Goal: Go to known website: Access a specific website the user already knows

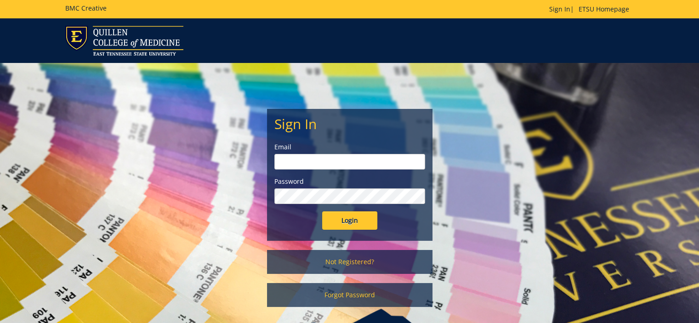
type input "[EMAIL_ADDRESS][DOMAIN_NAME]"
click at [364, 223] on input "Login" at bounding box center [349, 220] width 55 height 18
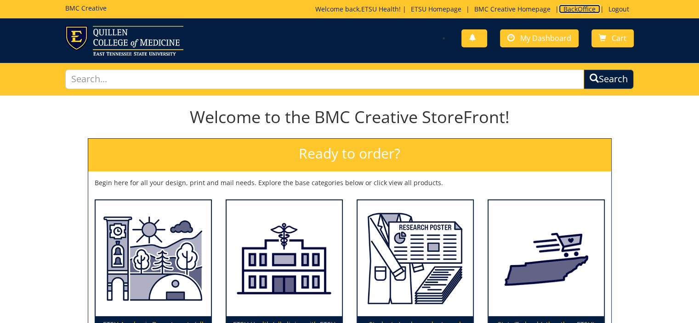
click at [573, 9] on link "BackOffice" at bounding box center [579, 9] width 41 height 9
